Goal: Download file/media

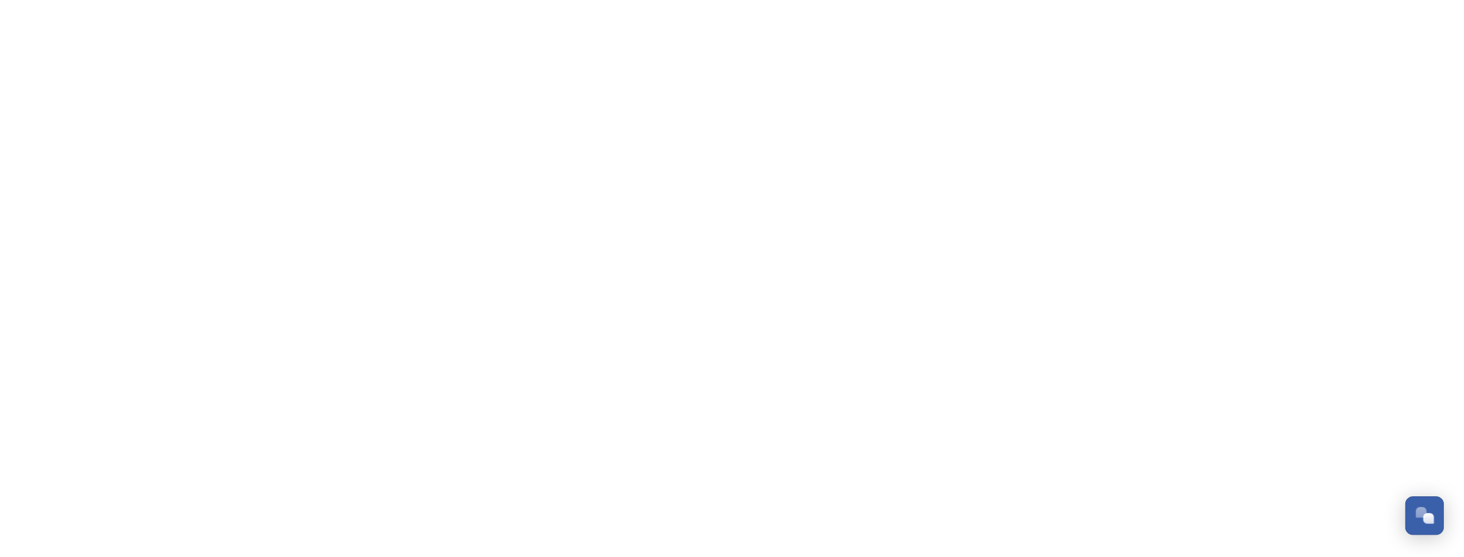
scroll to position [651, 0]
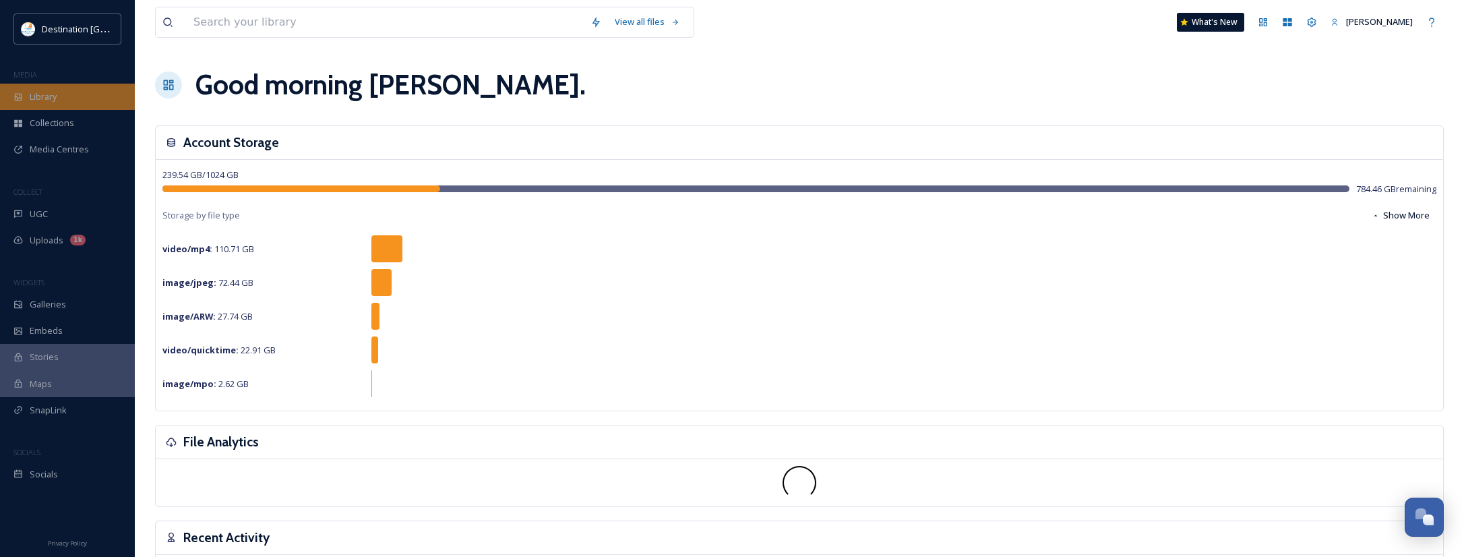
click at [87, 91] on div "Library" at bounding box center [67, 97] width 135 height 26
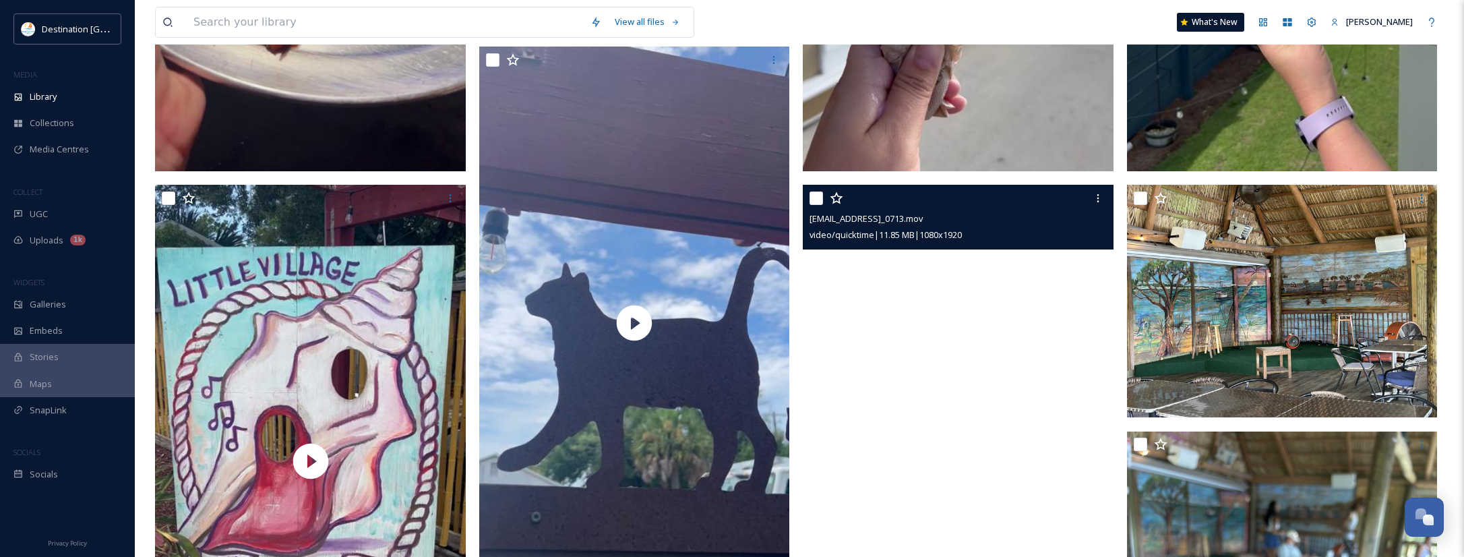
scroll to position [472, 0]
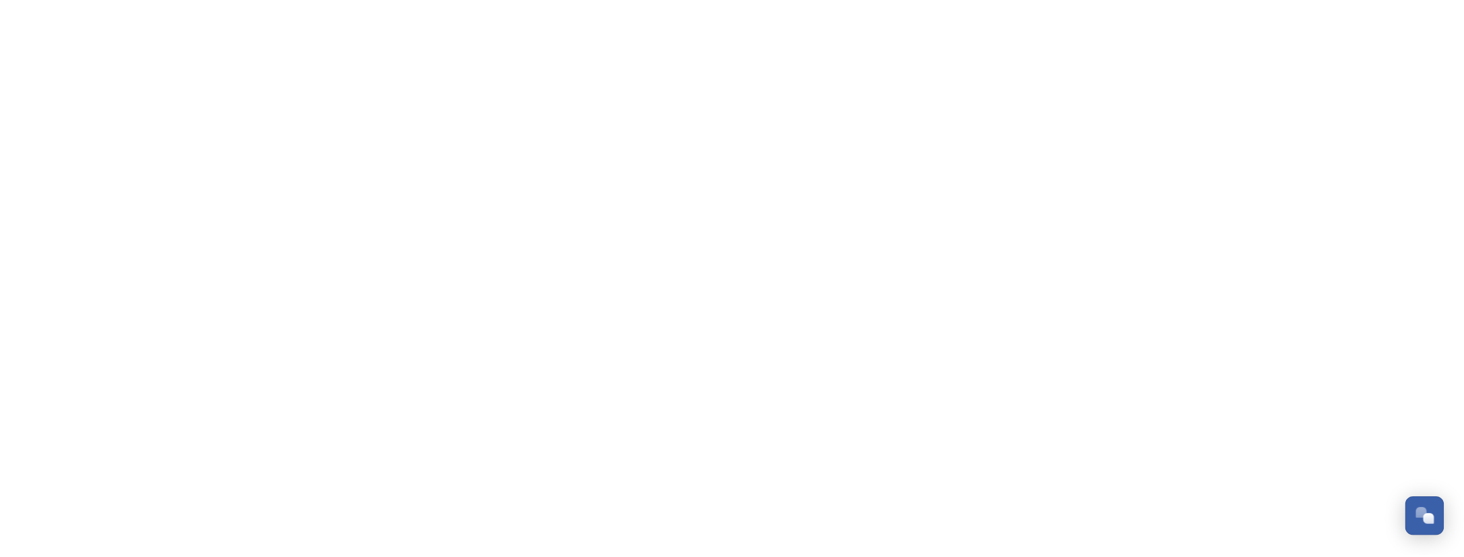
scroll to position [651, 0]
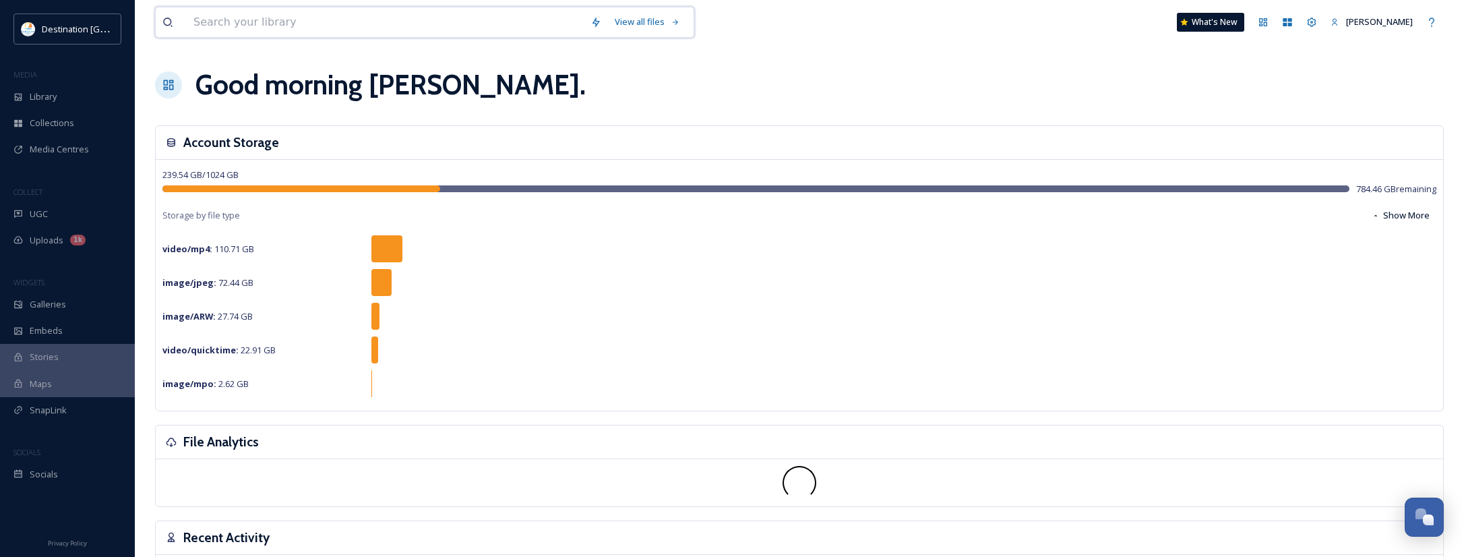
click at [237, 29] on input at bounding box center [385, 22] width 397 height 30
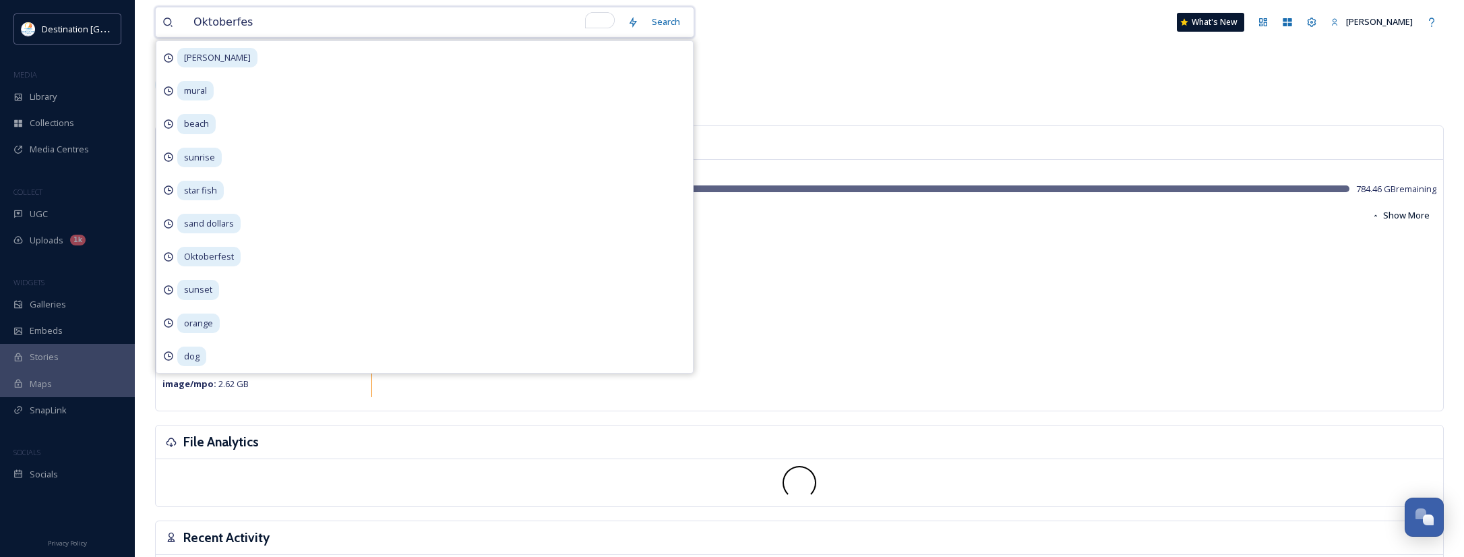
type input "Oktoberfest"
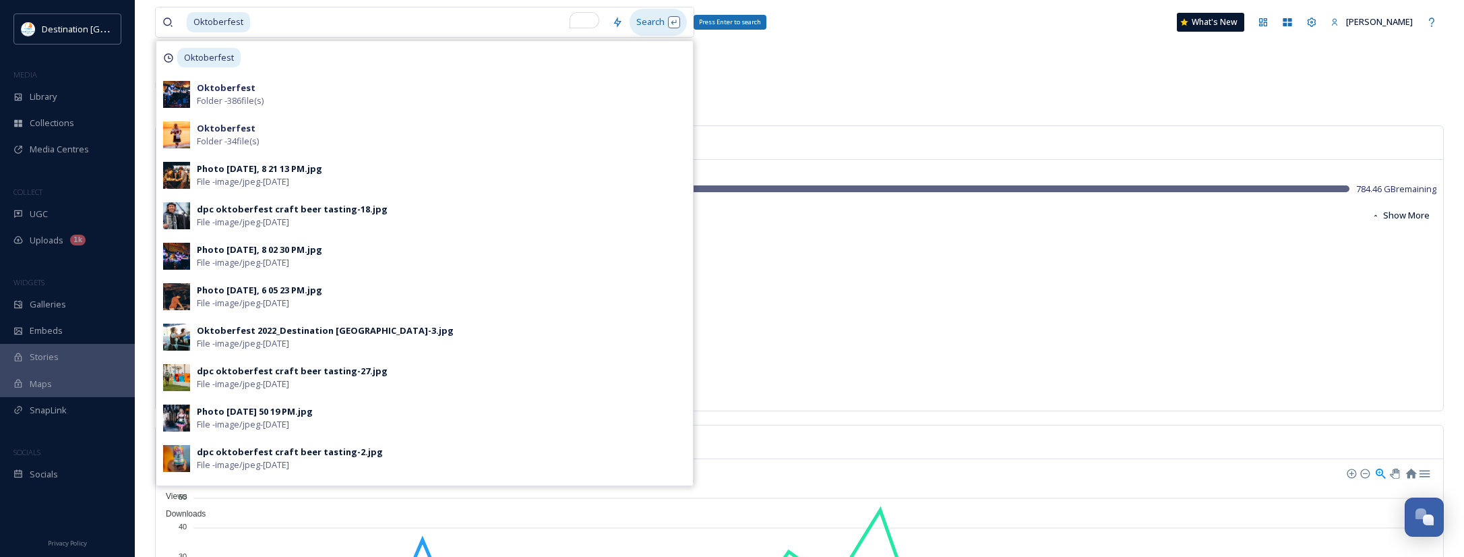
click at [656, 26] on div "Search Press Enter to search" at bounding box center [658, 22] width 57 height 26
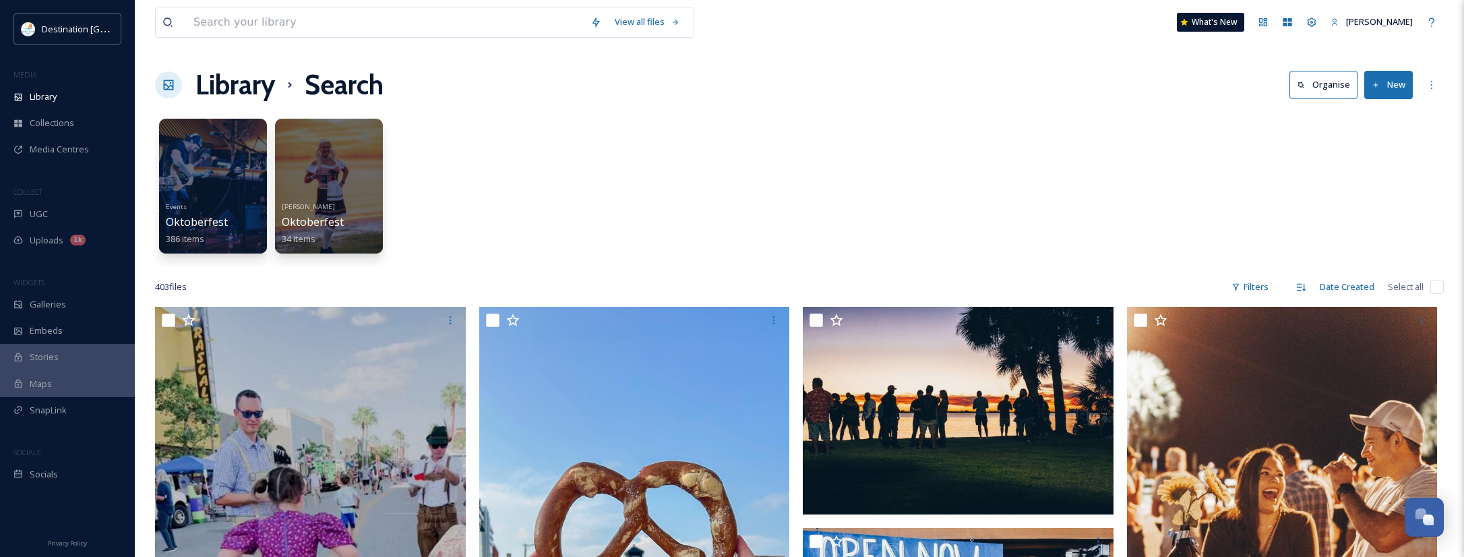
click at [756, 94] on div "Library Search Organise New" at bounding box center [799, 85] width 1289 height 40
click at [570, 158] on div "Events Oktoberfest 386 items [PERSON_NAME] Oktoberfest 34 items" at bounding box center [799, 189] width 1289 height 155
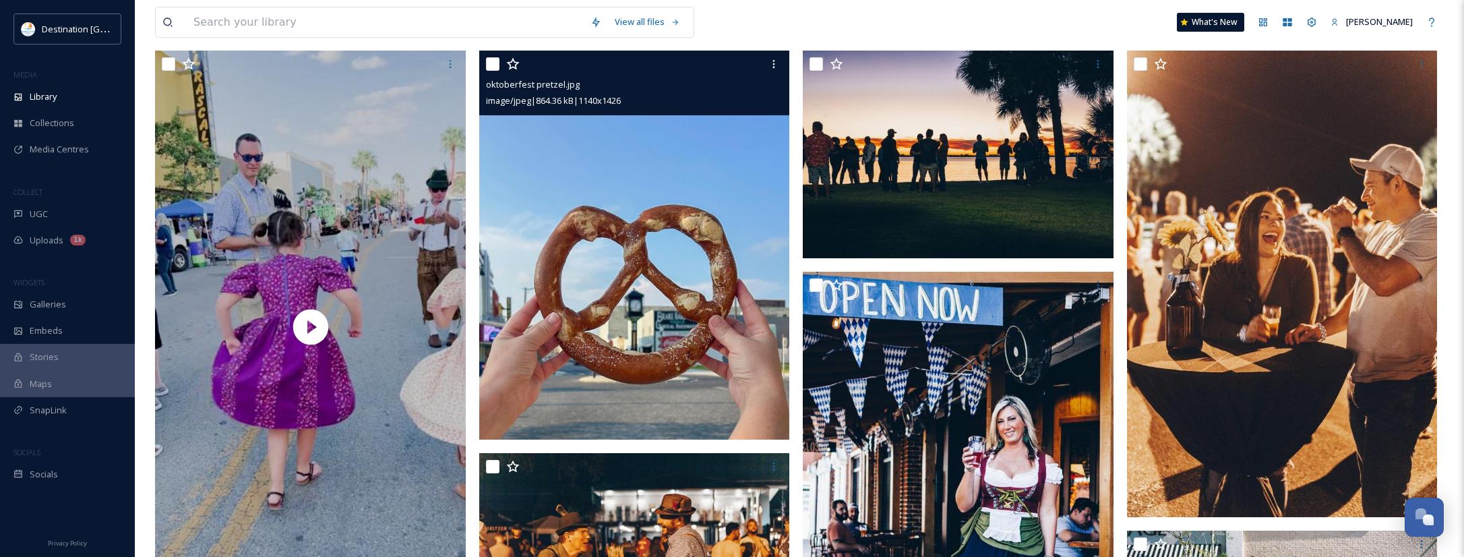
scroll to position [270, 0]
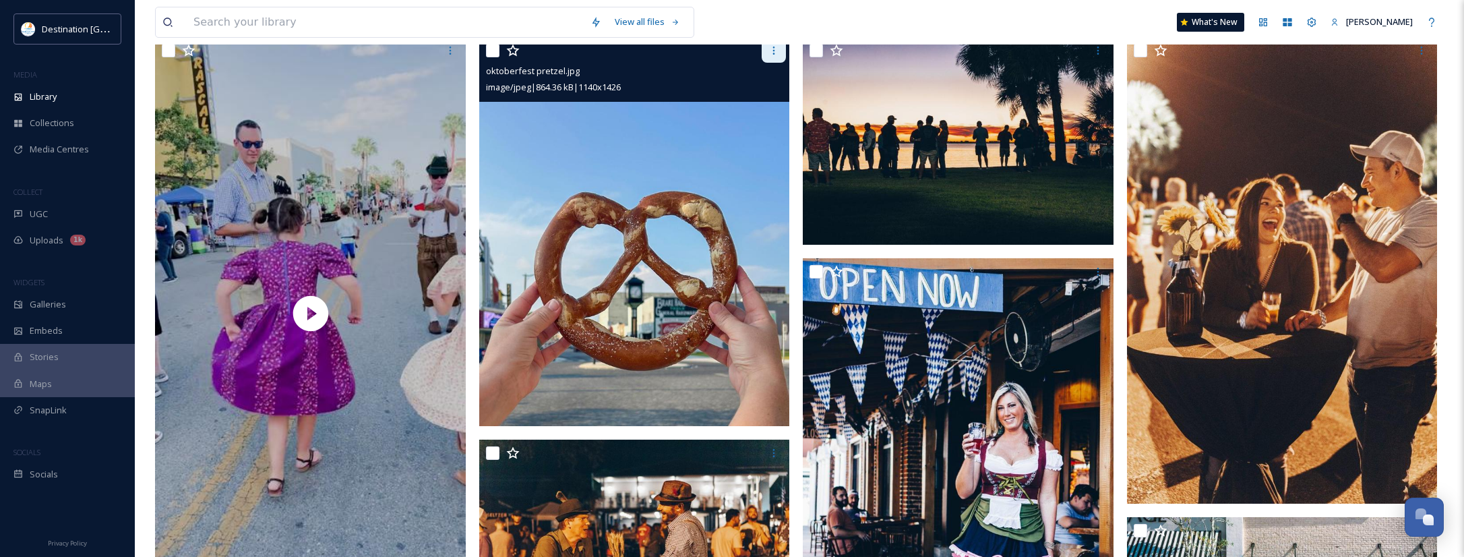
click at [774, 53] on icon at bounding box center [773, 50] width 11 height 11
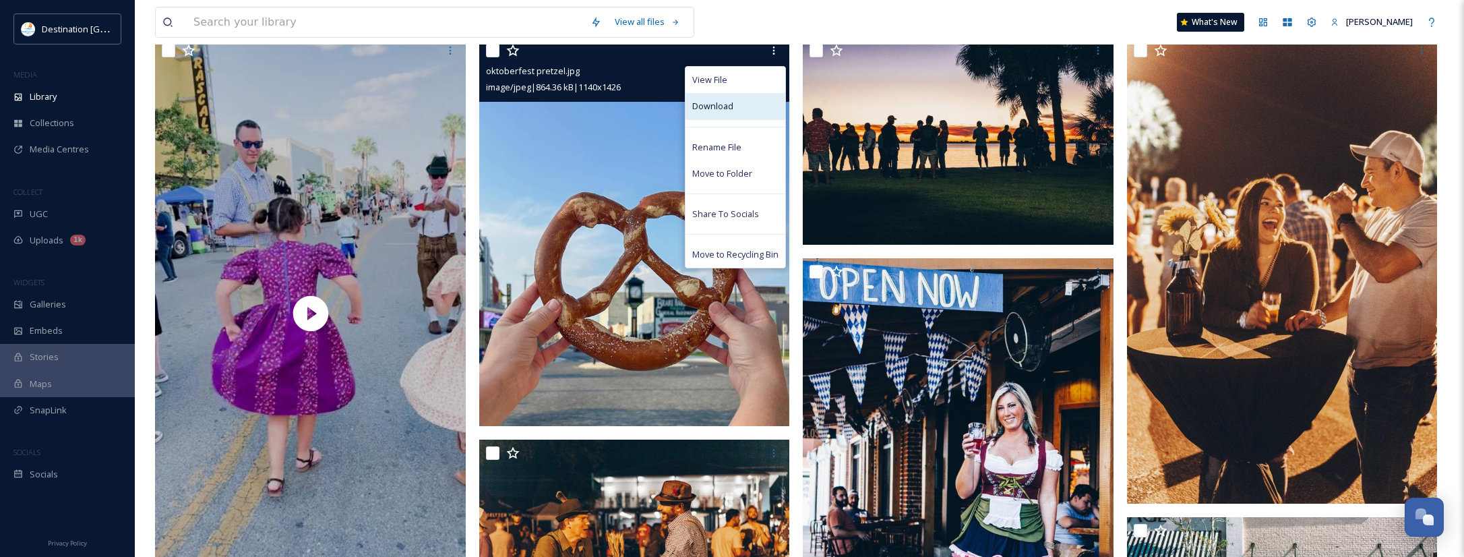
click at [708, 105] on span "Download" at bounding box center [712, 106] width 41 height 13
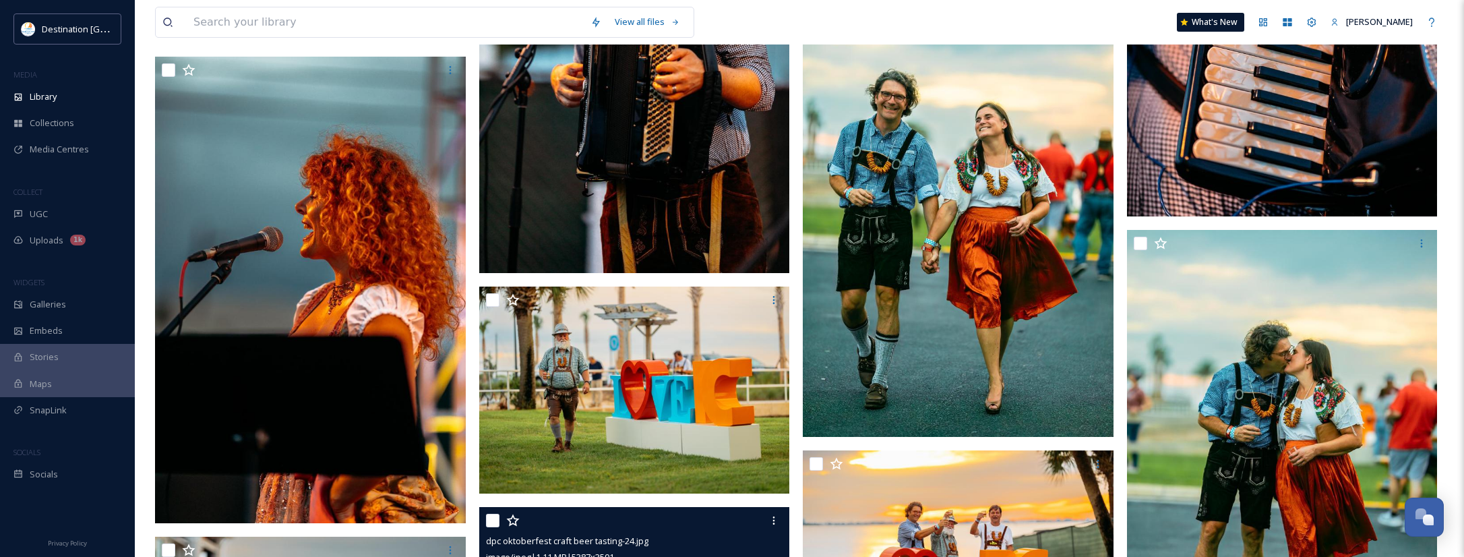
scroll to position [3303, 0]
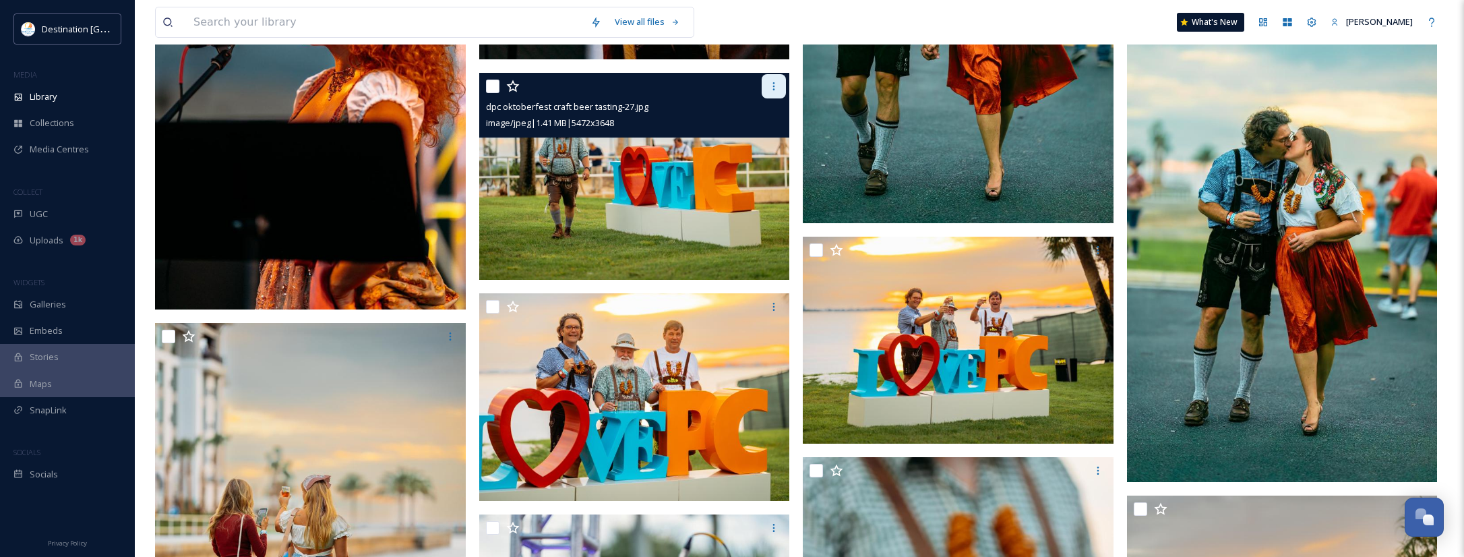
click at [780, 88] on div at bounding box center [774, 86] width 24 height 24
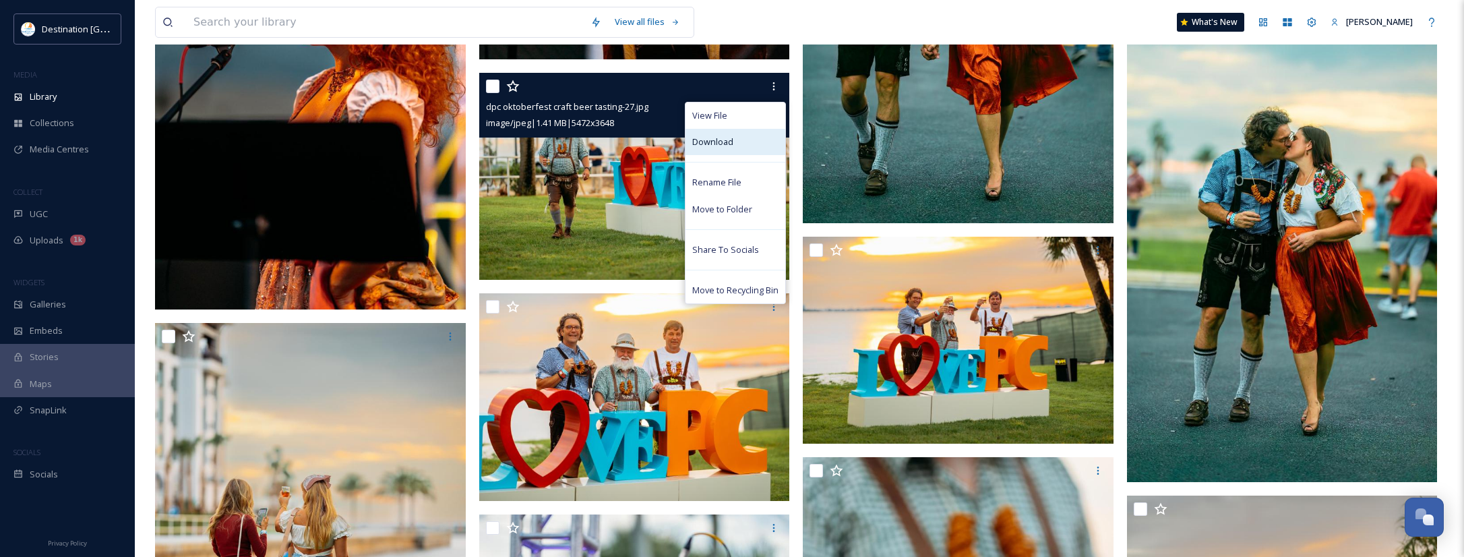
click at [749, 144] on div "Download" at bounding box center [736, 142] width 100 height 26
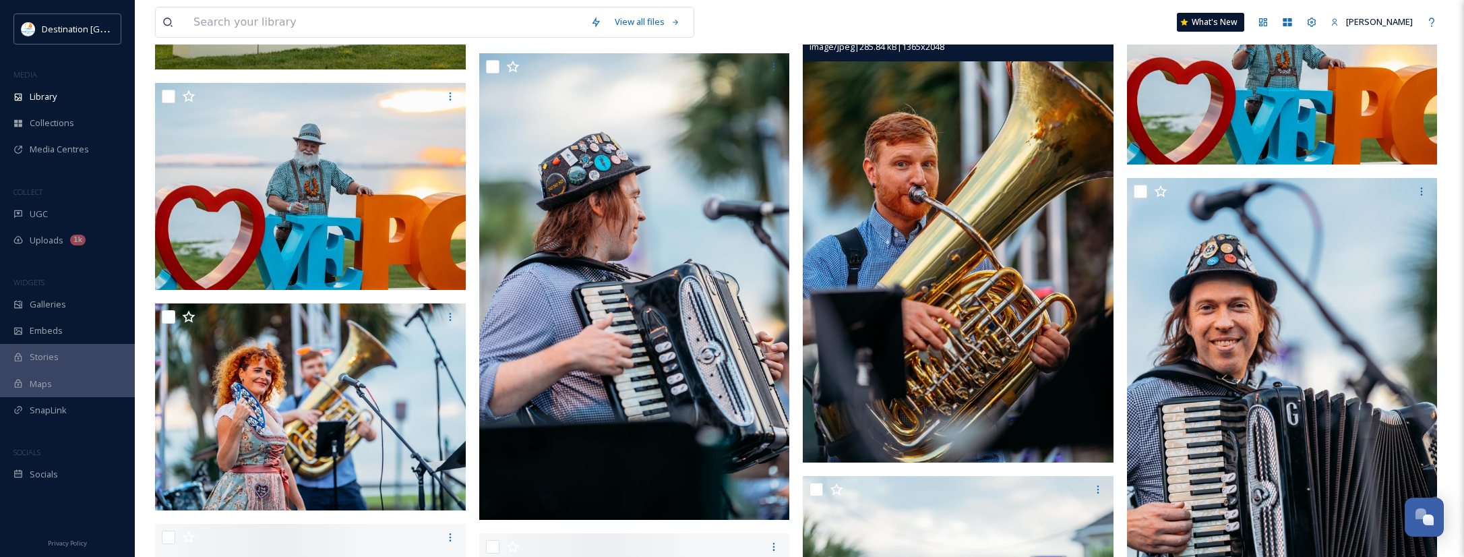
scroll to position [4247, 0]
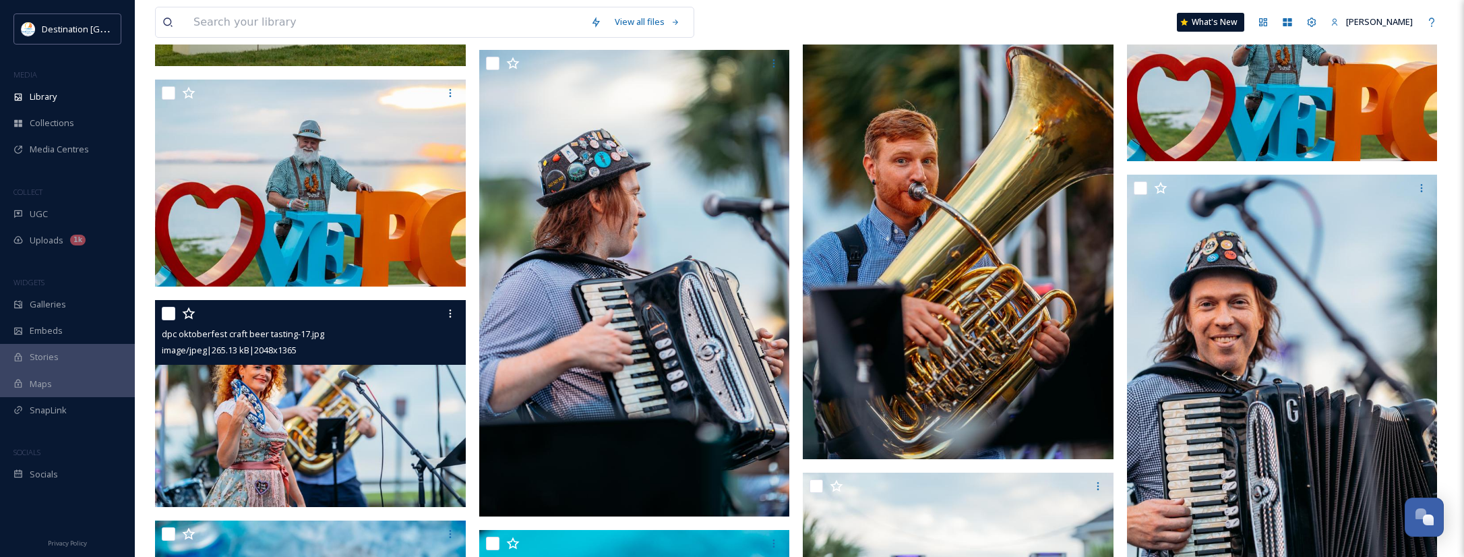
click at [463, 315] on div "dpc oktoberfest craft beer tasting-17.jpg image/jpeg | 265.13 kB | 2048 x 1365" at bounding box center [310, 332] width 311 height 65
click at [456, 318] on div at bounding box center [450, 313] width 24 height 24
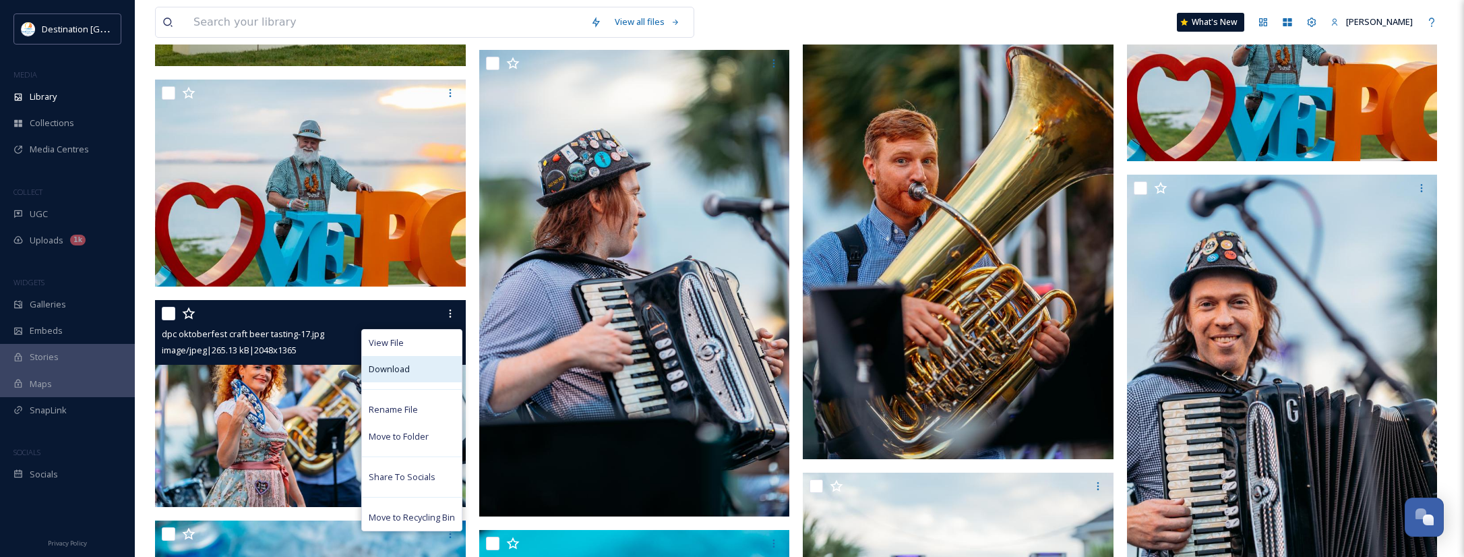
click at [426, 361] on div "Download" at bounding box center [412, 369] width 100 height 26
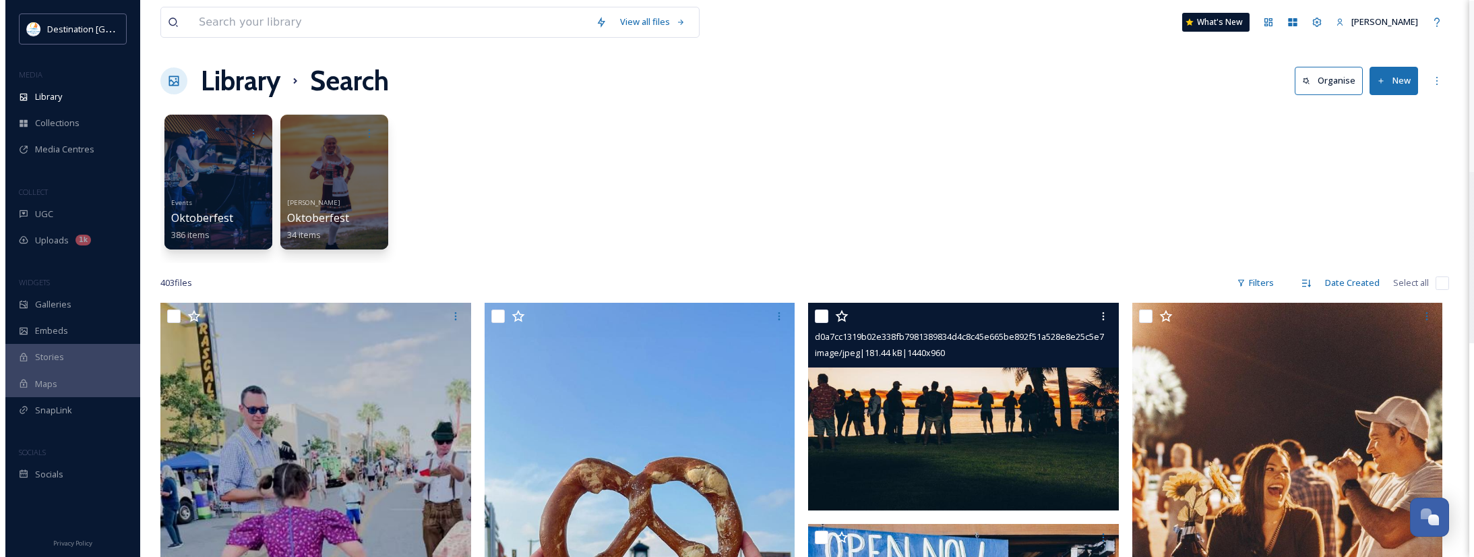
scroll to position [0, 0]
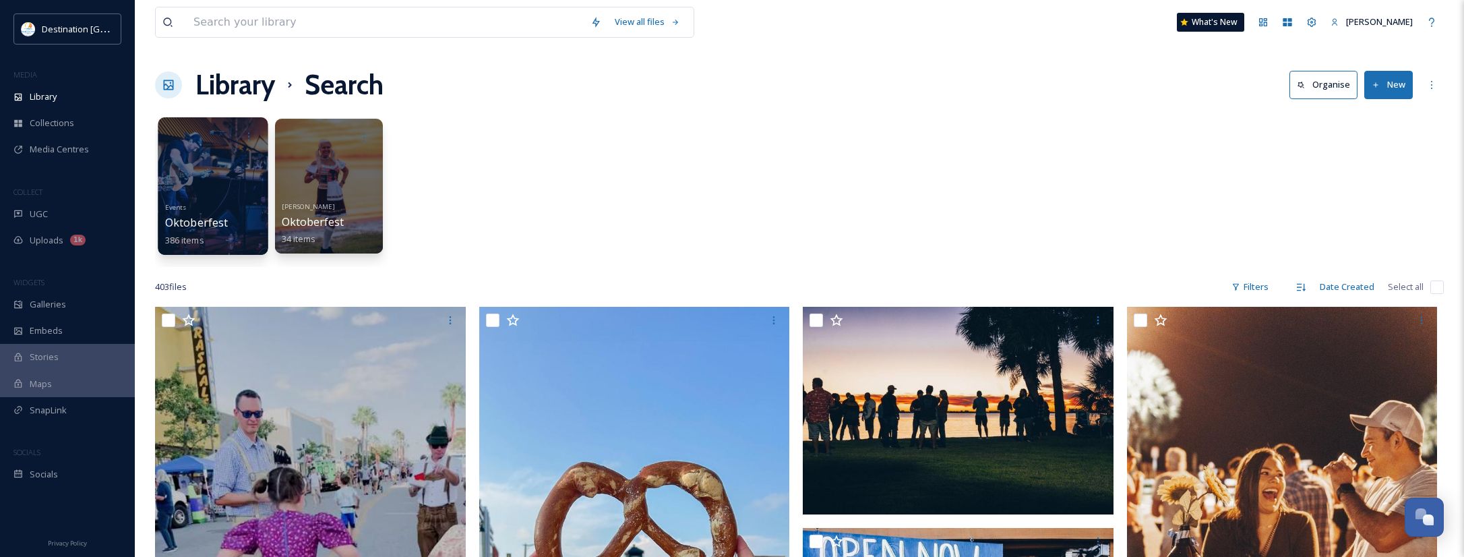
click at [227, 194] on div at bounding box center [213, 186] width 110 height 138
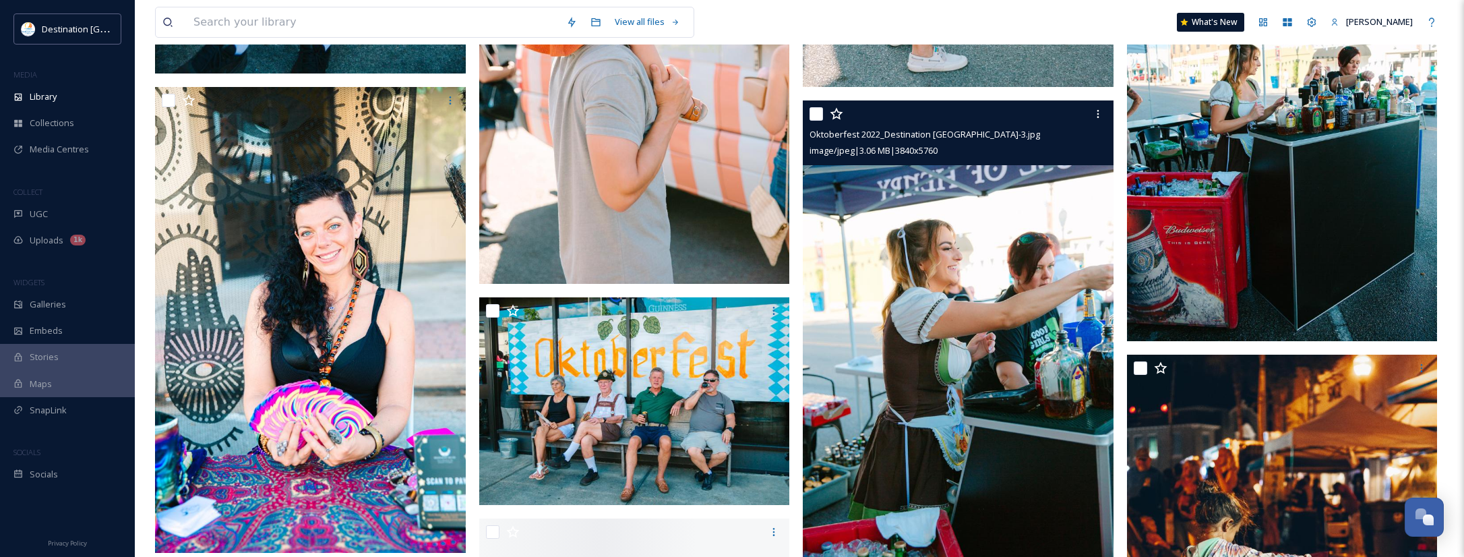
scroll to position [8291, 0]
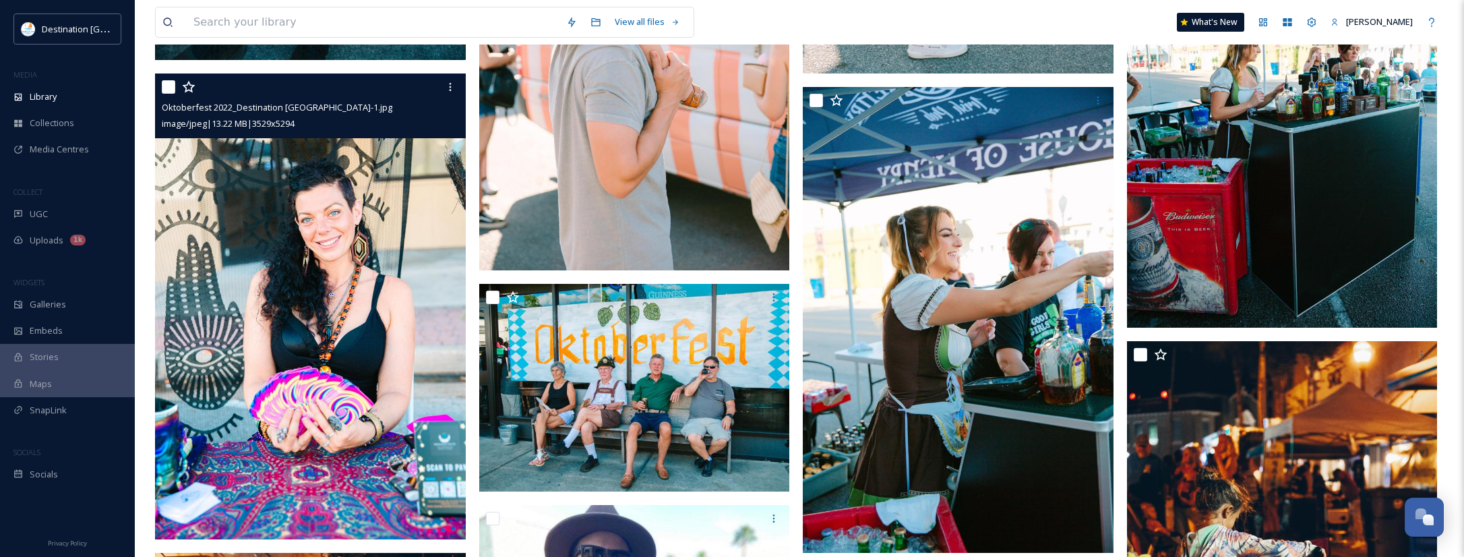
click at [379, 313] on img at bounding box center [310, 306] width 311 height 466
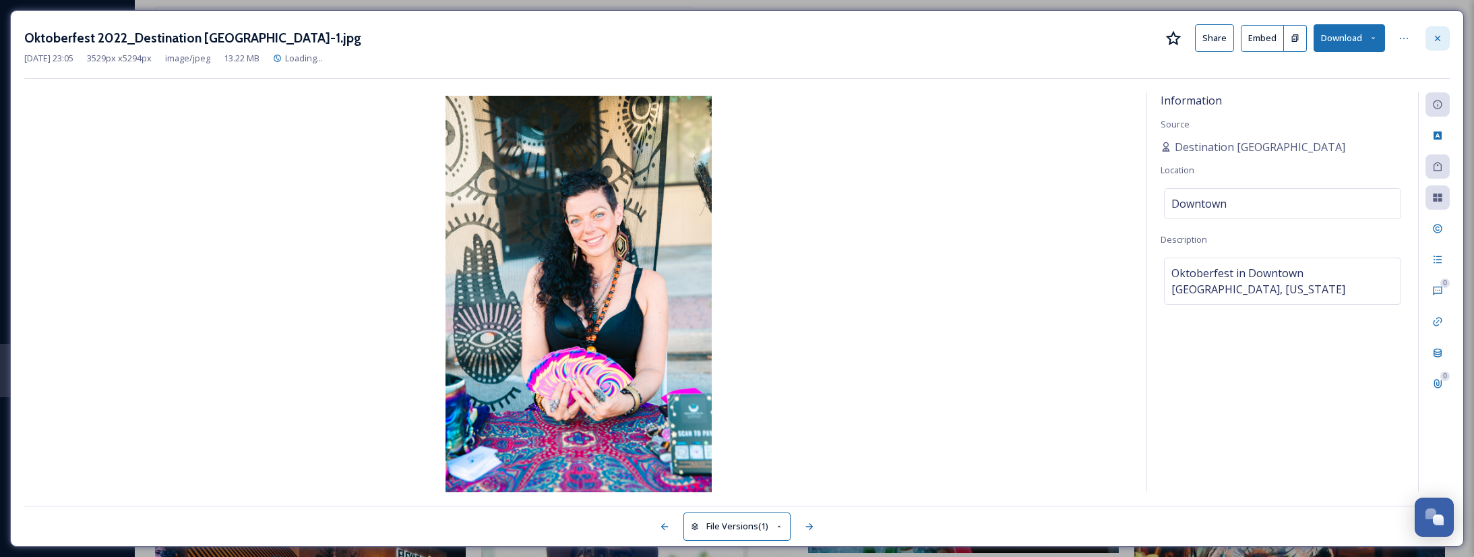
click at [1441, 42] on icon at bounding box center [1437, 38] width 11 height 11
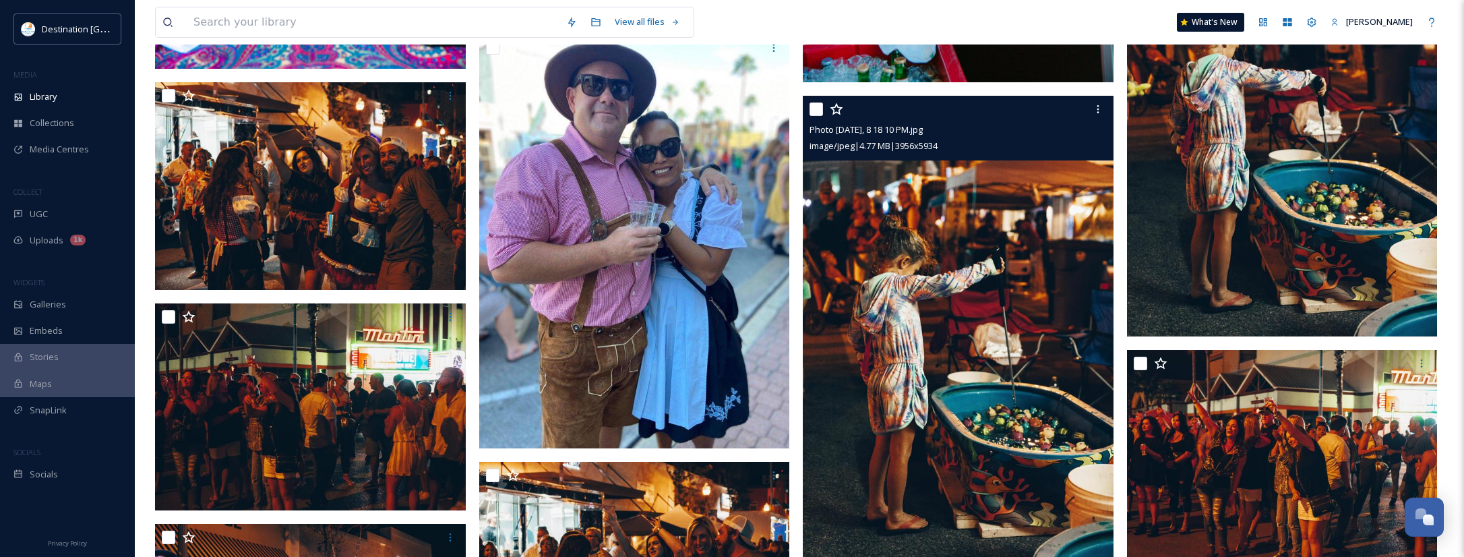
scroll to position [8763, 0]
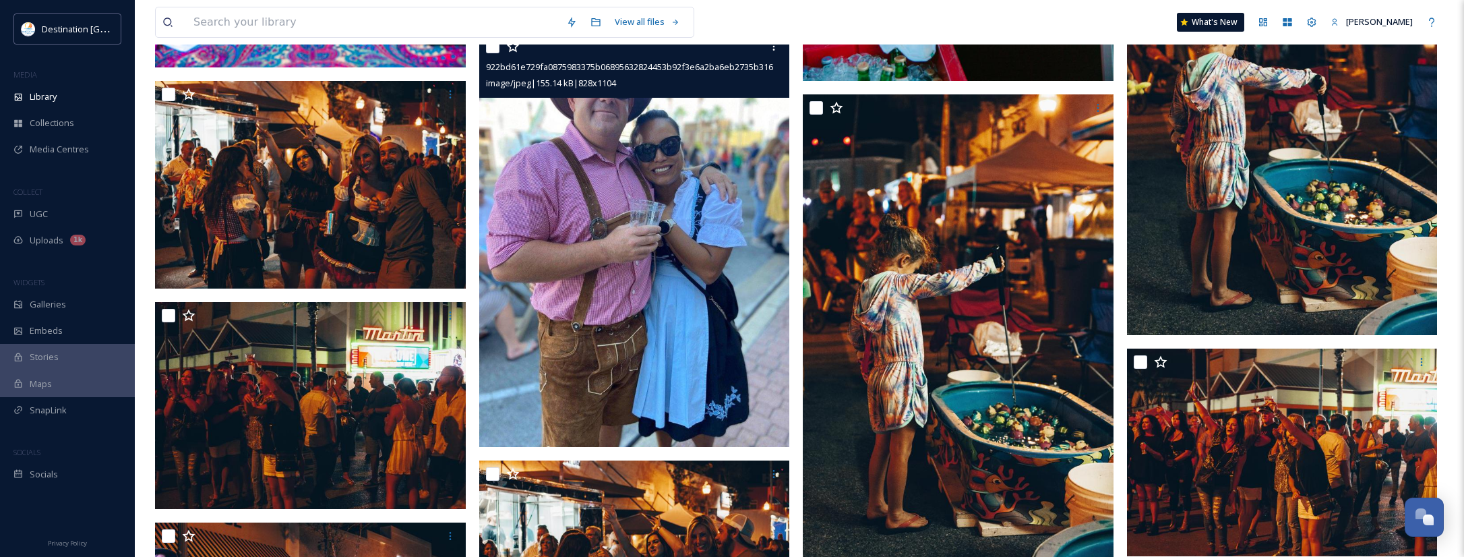
click at [715, 165] on img at bounding box center [634, 240] width 311 height 414
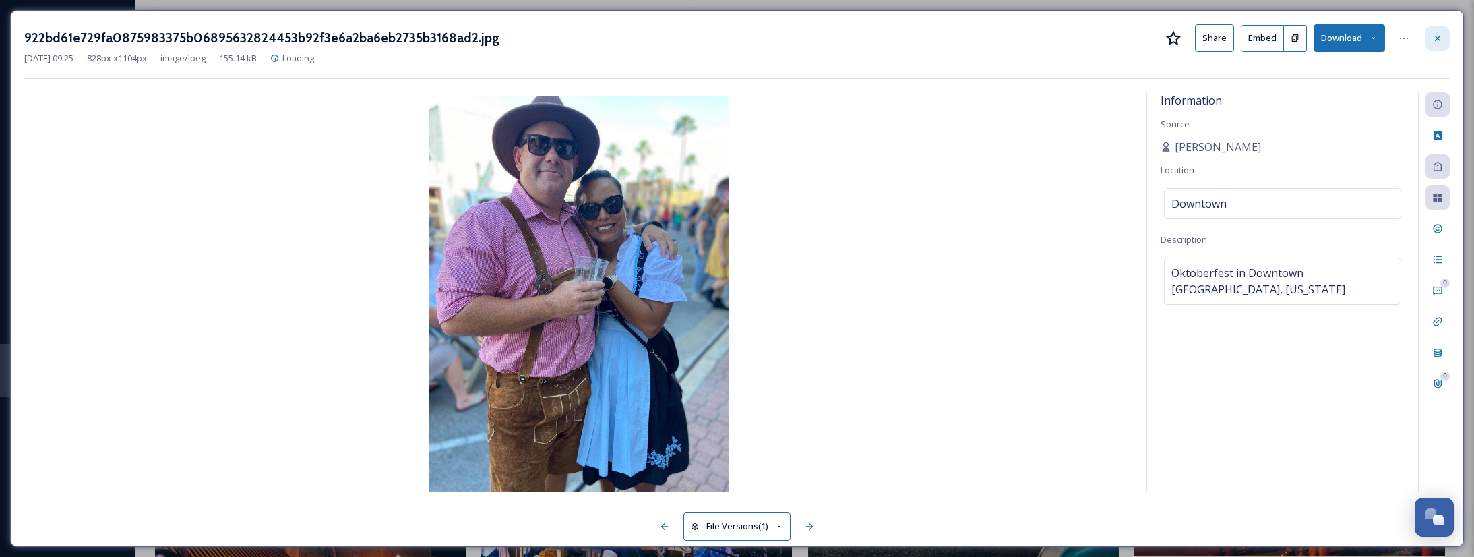
click at [1436, 38] on icon at bounding box center [1437, 38] width 11 height 11
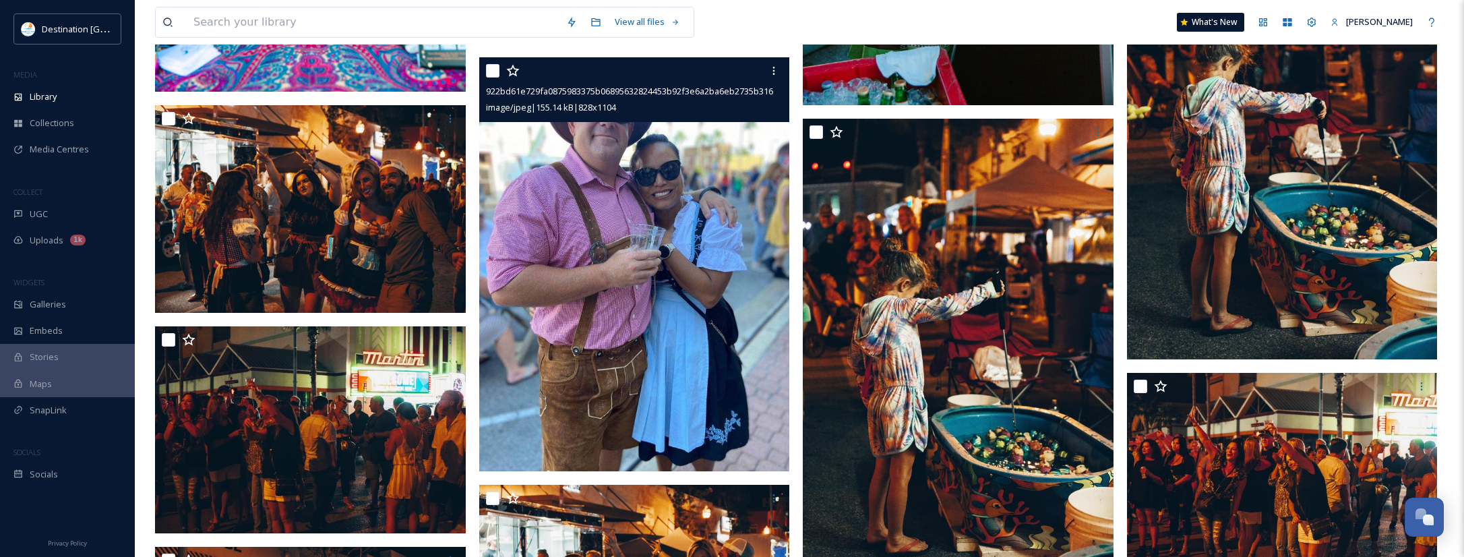
scroll to position [8696, 0]
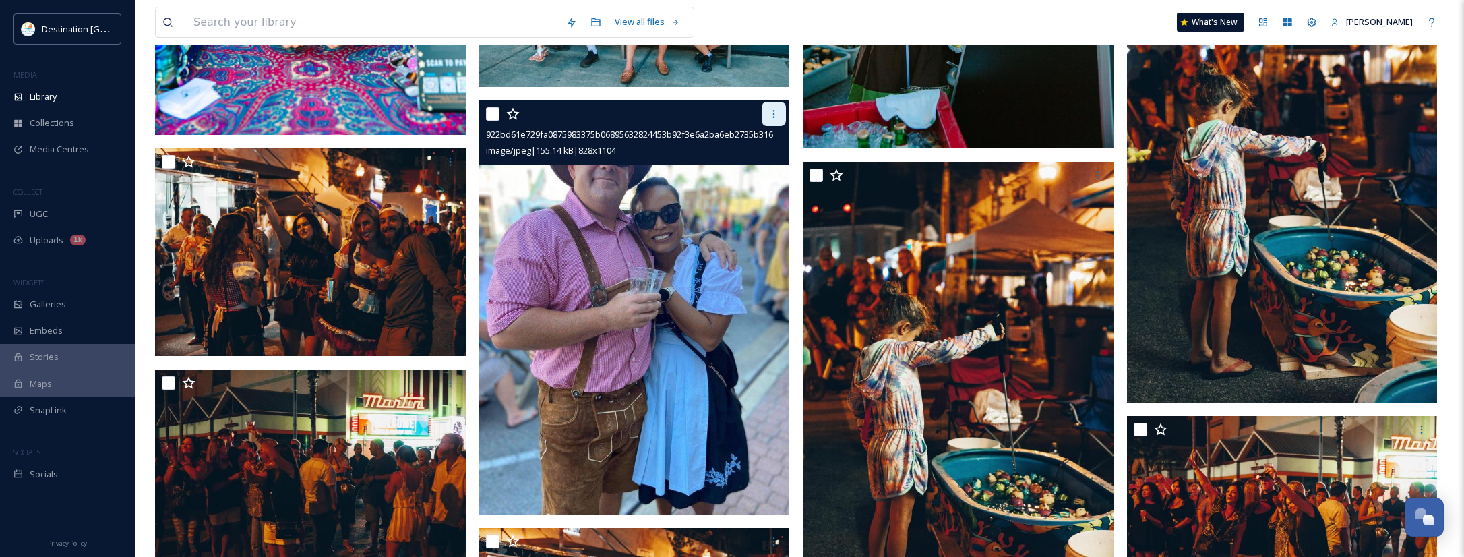
click at [773, 116] on icon at bounding box center [773, 114] width 11 height 11
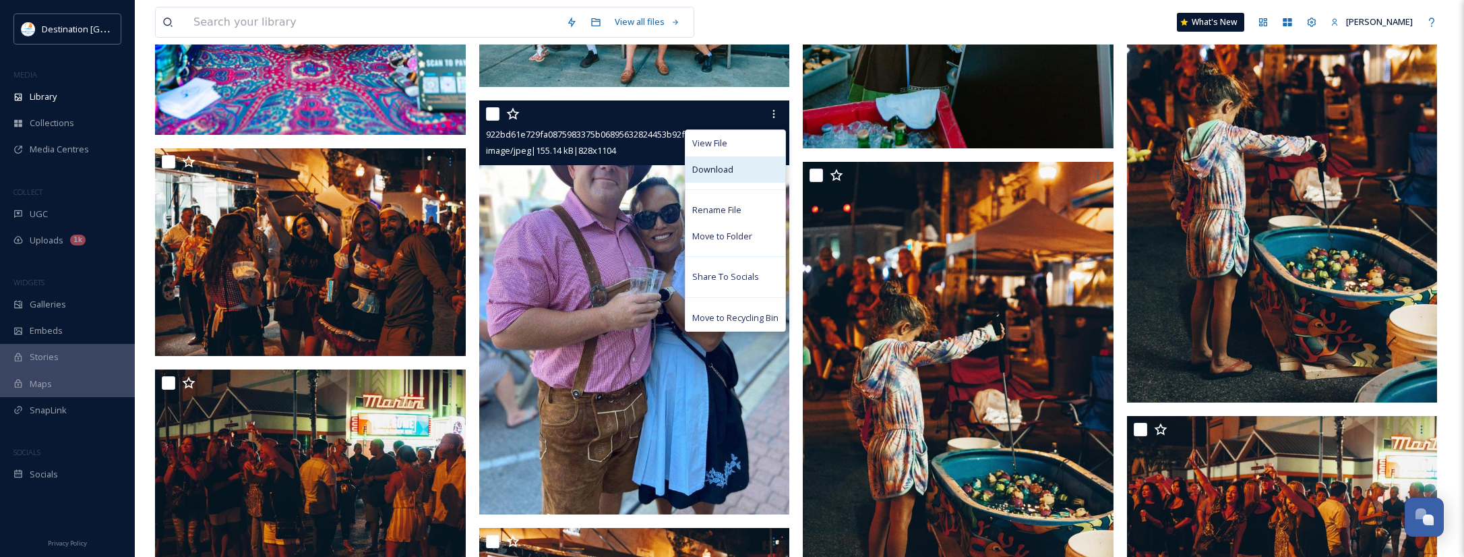
click at [719, 172] on span "Download" at bounding box center [712, 169] width 41 height 13
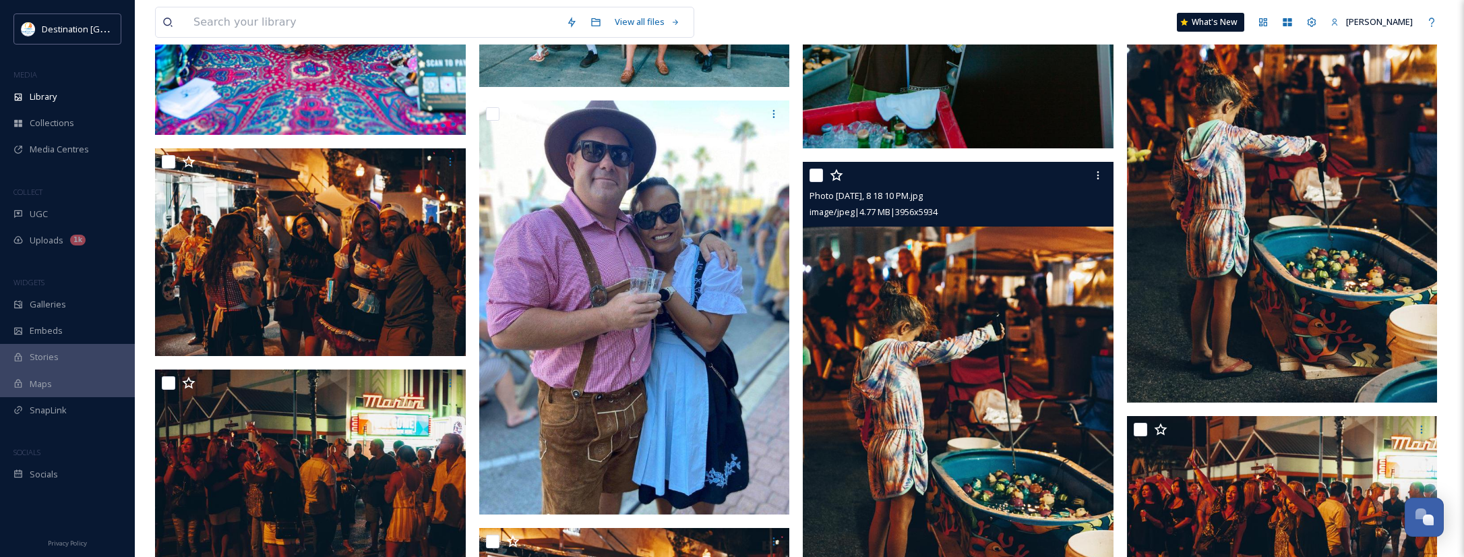
click at [1029, 291] on img at bounding box center [958, 395] width 311 height 466
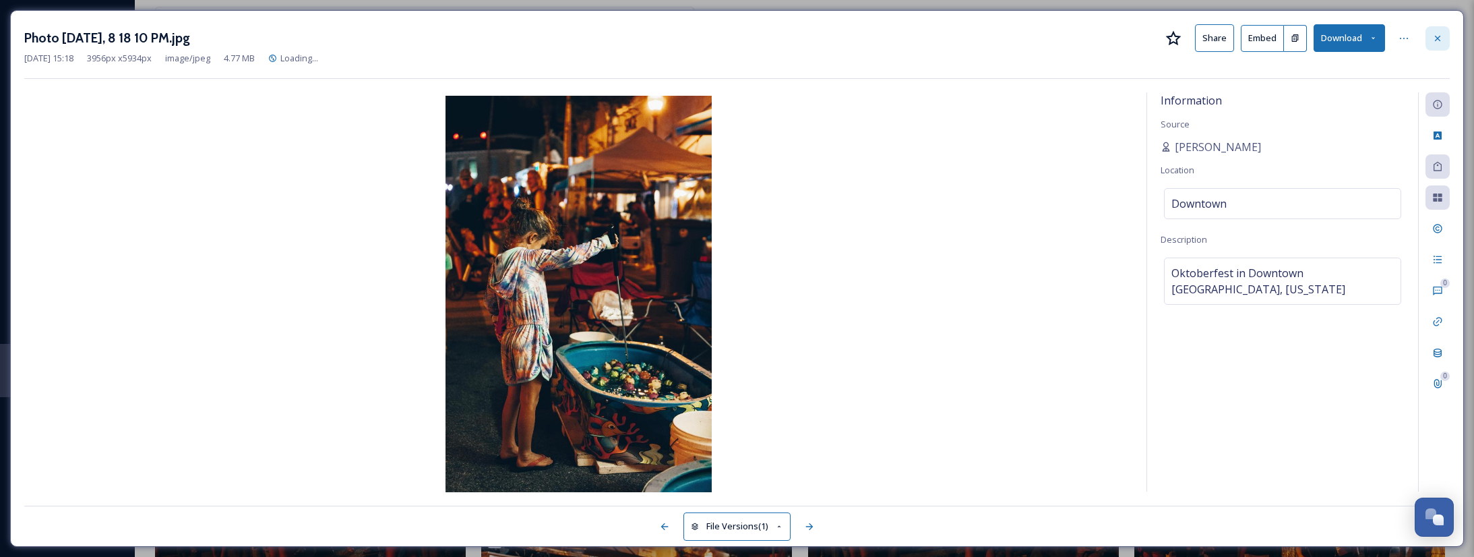
click at [1436, 36] on icon at bounding box center [1437, 37] width 5 height 5
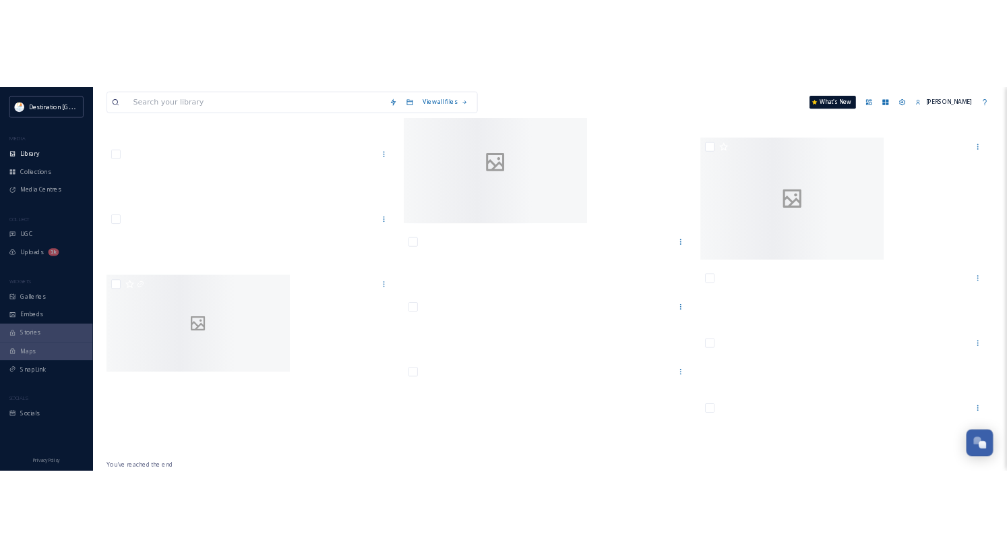
scroll to position [26647, 0]
